Goal: Navigation & Orientation: Find specific page/section

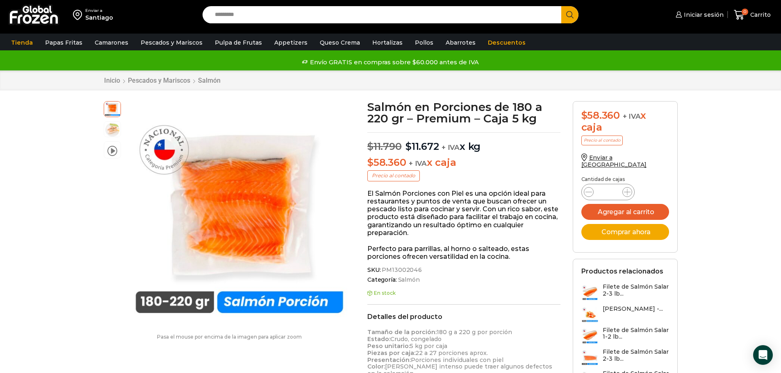
click at [34, 160] on div "Enviar a [GEOGRAPHIC_DATA] Search input Search Iniciar sesión" at bounding box center [390, 348] width 781 height 697
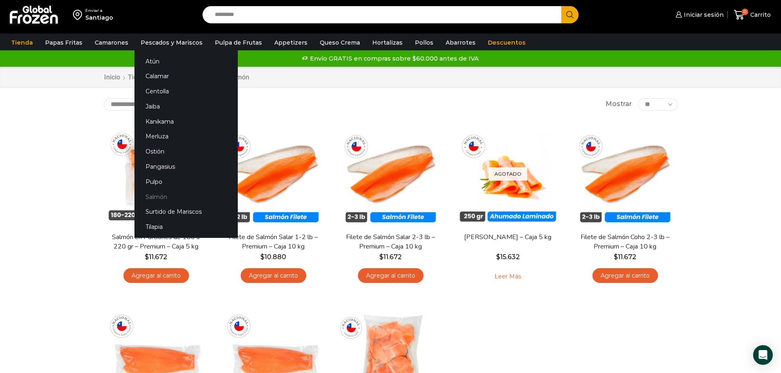
click at [156, 196] on link "Salmón" at bounding box center [185, 196] width 103 height 15
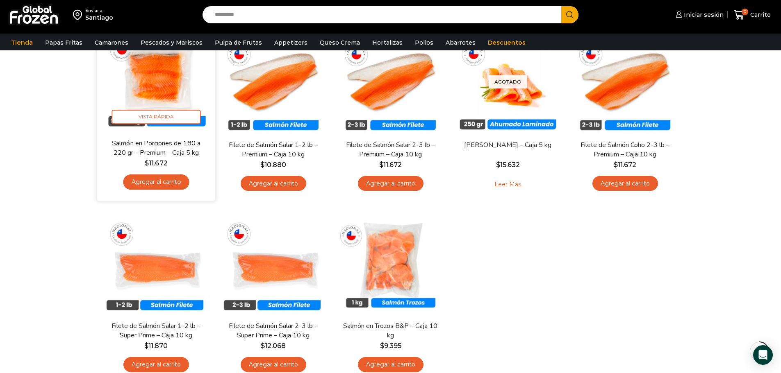
scroll to position [82, 0]
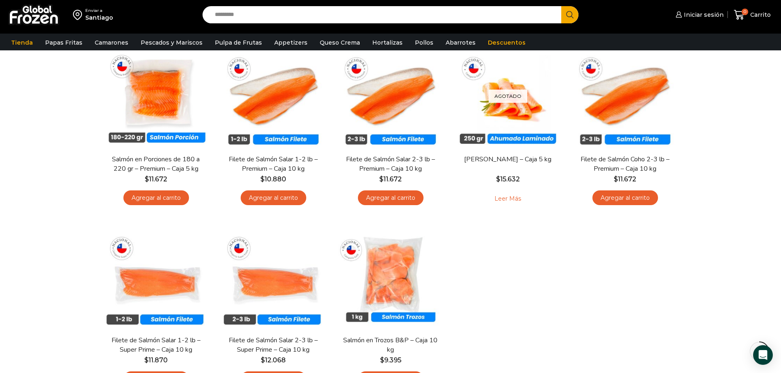
click at [593, 322] on div "En stock Vista Rápida Salmón en Porciones de 180 a 220 gr – Premium – Caja 5 kg…" at bounding box center [391, 218] width 586 height 360
